Goal: Find specific page/section: Find specific page/section

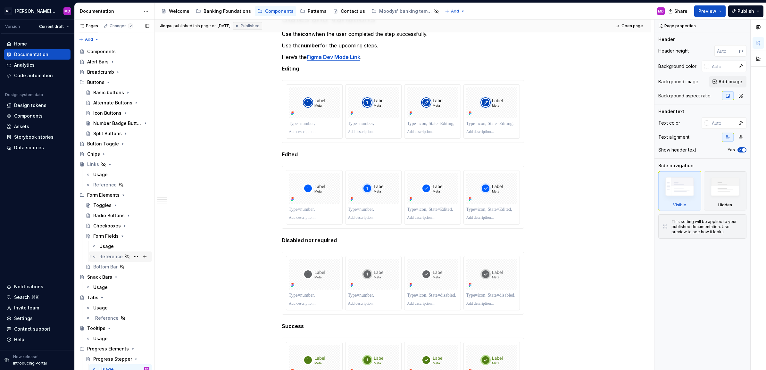
click at [111, 261] on div "Reference" at bounding box center [124, 256] width 50 height 9
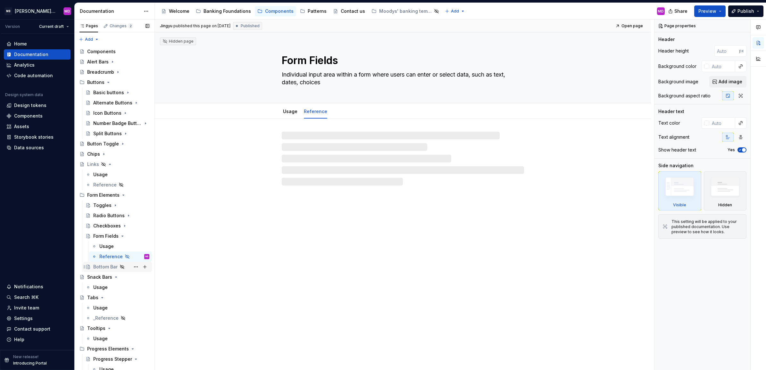
click at [103, 268] on div "Bottom Bar" at bounding box center [105, 267] width 24 height 6
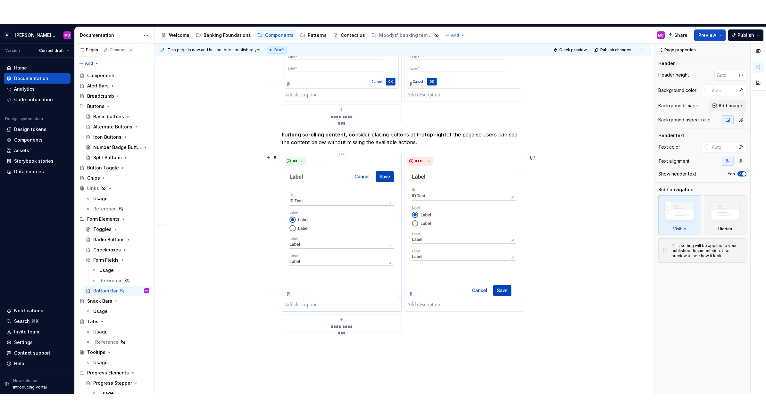
scroll to position [550, 0]
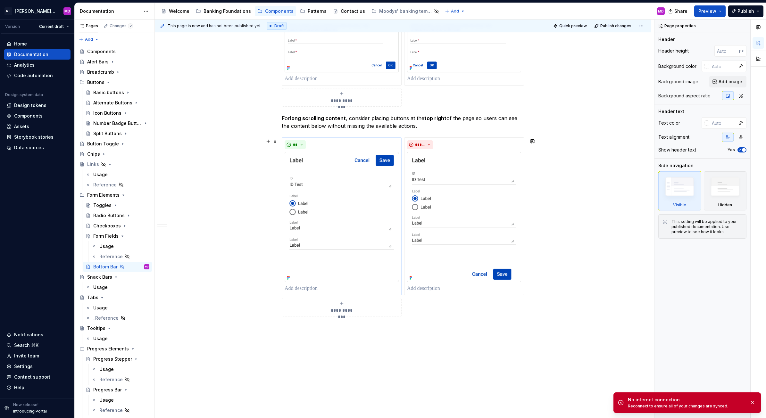
type textarea "*"
